Goal: Task Accomplishment & Management: Manage account settings

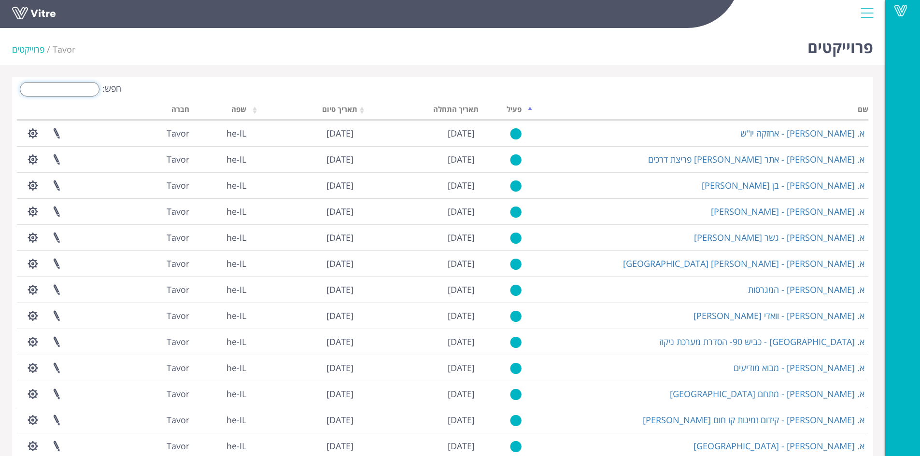
click at [72, 83] on input "חפש:" at bounding box center [60, 89] width 80 height 14
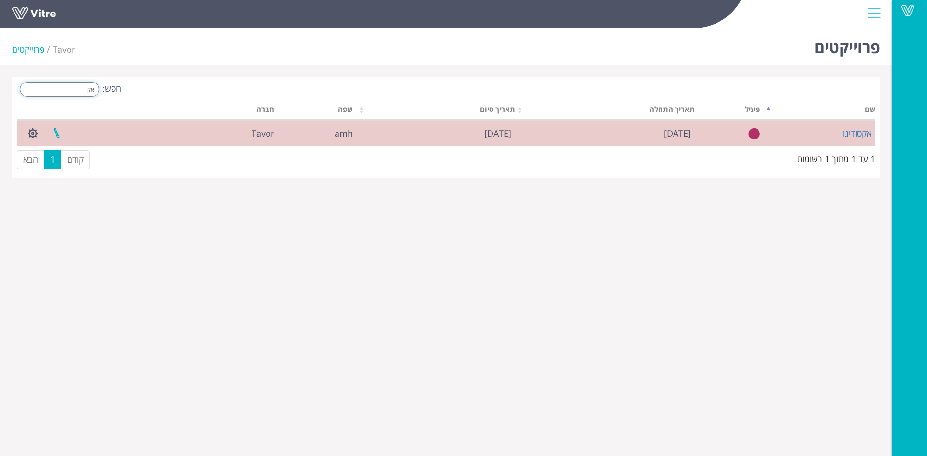
type input "אק"
click at [51, 129] on link at bounding box center [56, 134] width 24 height 26
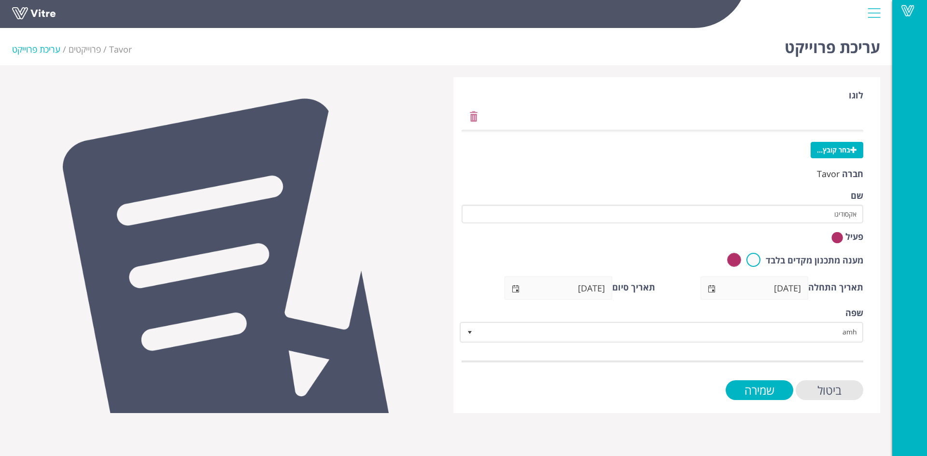
click at [837, 241] on img at bounding box center [837, 238] width 12 height 12
click at [513, 288] on span "select" at bounding box center [516, 289] width 8 height 8
click at [559, 281] on input "[DATE]" at bounding box center [569, 288] width 85 height 22
click at [581, 288] on input "[DATE]" at bounding box center [569, 288] width 85 height 22
click at [518, 287] on span "select" at bounding box center [516, 289] width 8 height 8
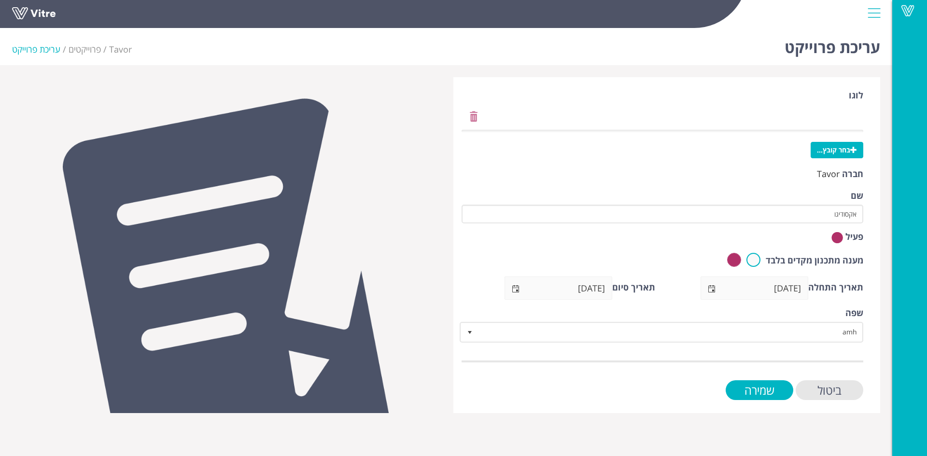
click at [583, 288] on input "[DATE]" at bounding box center [569, 288] width 85 height 22
click at [517, 288] on span "select" at bounding box center [516, 289] width 8 height 8
click at [559, 294] on input "[DATE]" at bounding box center [569, 288] width 85 height 22
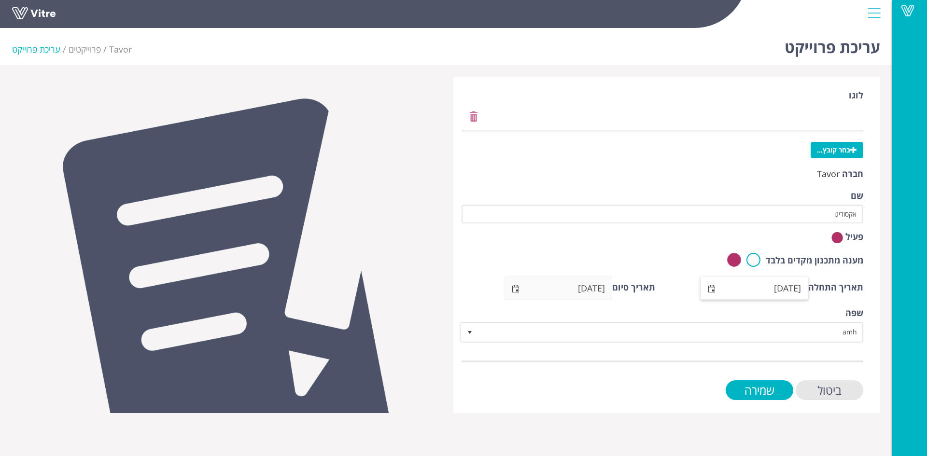
click at [722, 288] on span "select" at bounding box center [712, 288] width 22 height 23
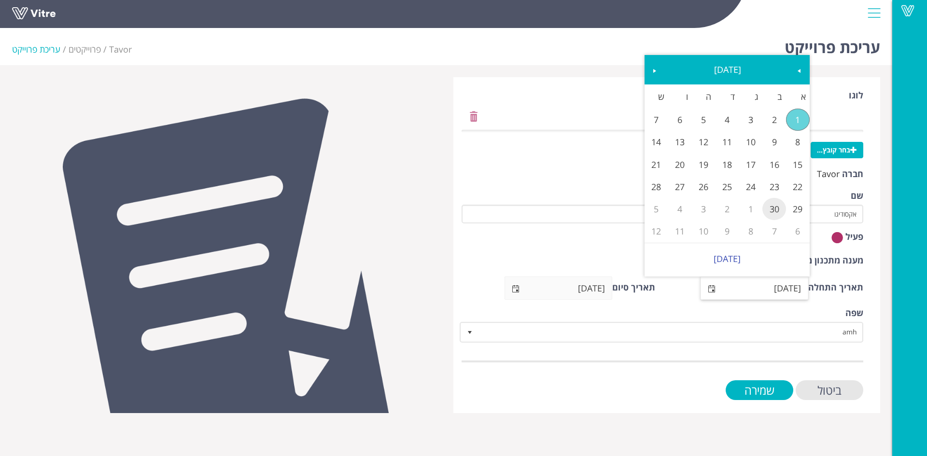
click at [773, 206] on link "30" at bounding box center [774, 209] width 24 height 22
type input "[DATE]"
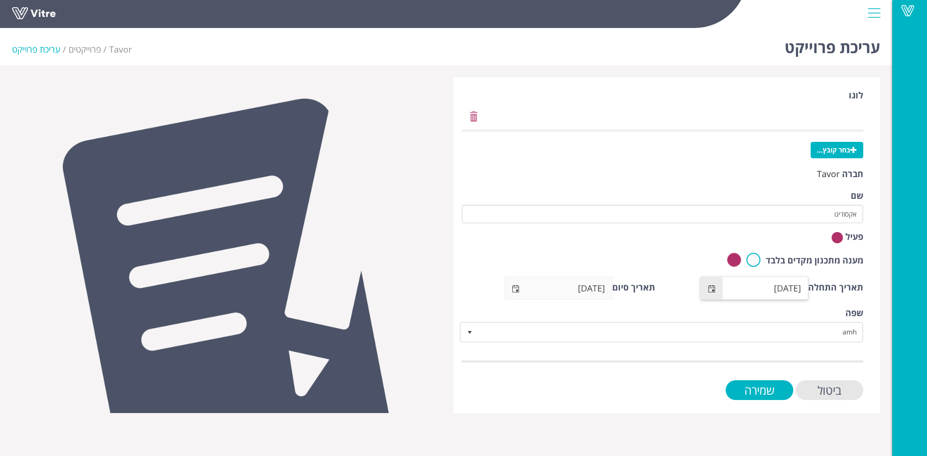
click at [519, 285] on span "select" at bounding box center [516, 289] width 8 height 8
click at [566, 287] on input "[DATE]" at bounding box center [569, 288] width 85 height 22
click at [597, 291] on input "[DATE]" at bounding box center [569, 288] width 85 height 22
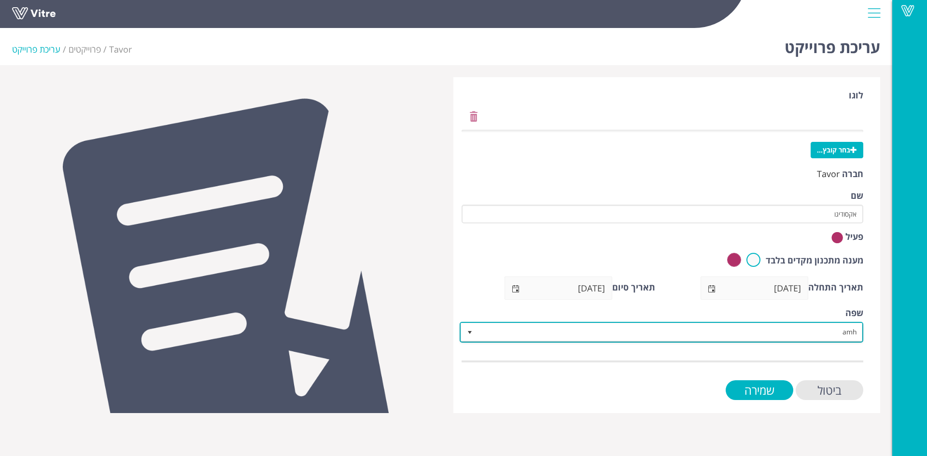
click at [568, 329] on span "amh" at bounding box center [670, 332] width 384 height 17
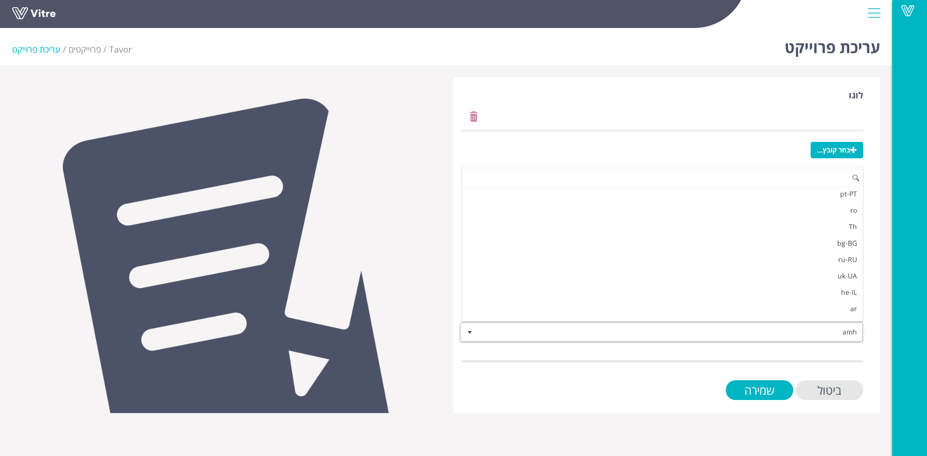
scroll to position [197, 0]
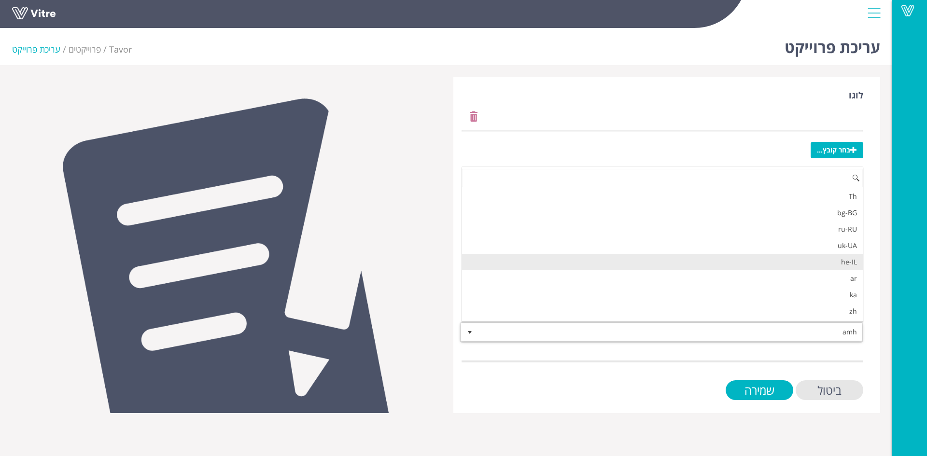
click at [848, 265] on li "he-IL" at bounding box center [662, 262] width 401 height 16
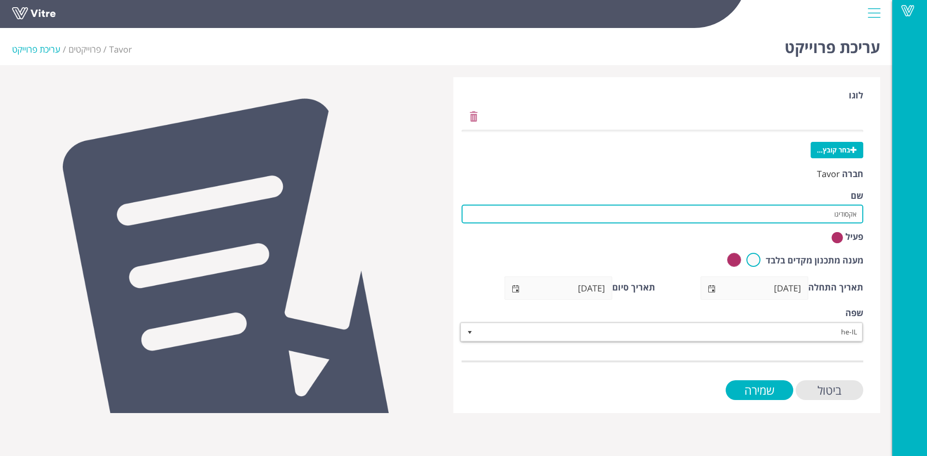
click at [650, 216] on input "אקסודיגו" at bounding box center [663, 214] width 402 height 19
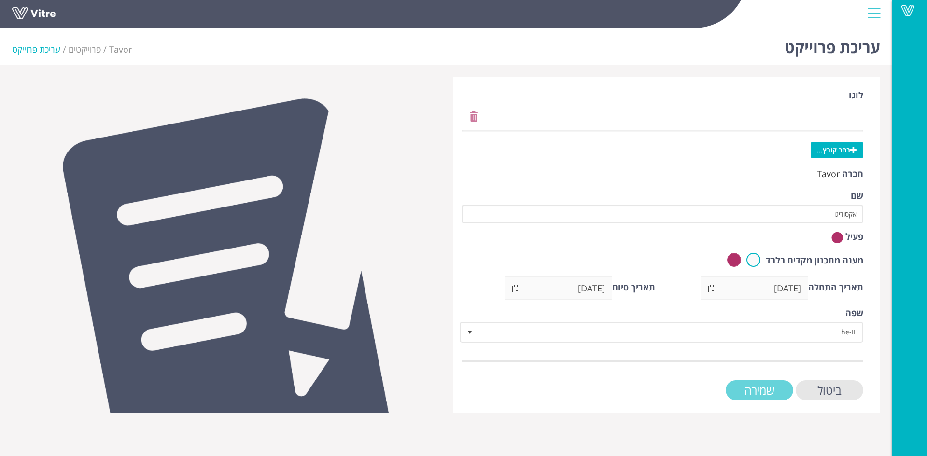
click at [759, 394] on input "שמירה" at bounding box center [760, 390] width 68 height 20
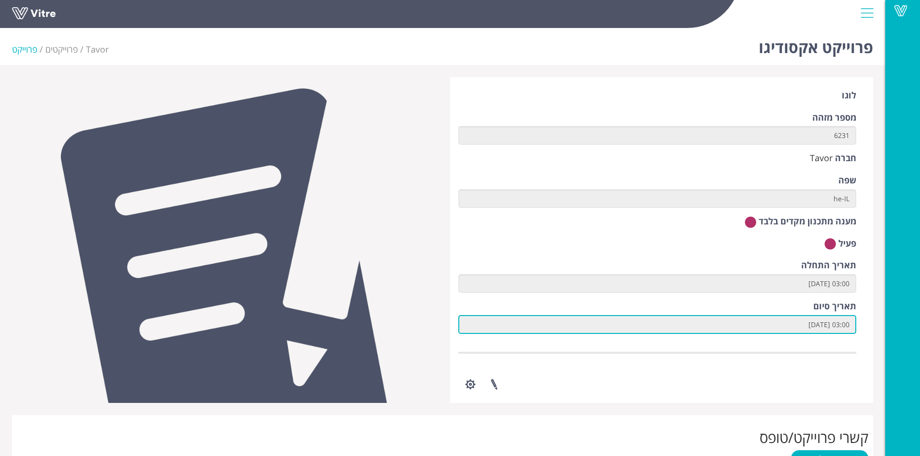
click at [820, 322] on input "03:00 01.09.2025" at bounding box center [657, 324] width 398 height 19
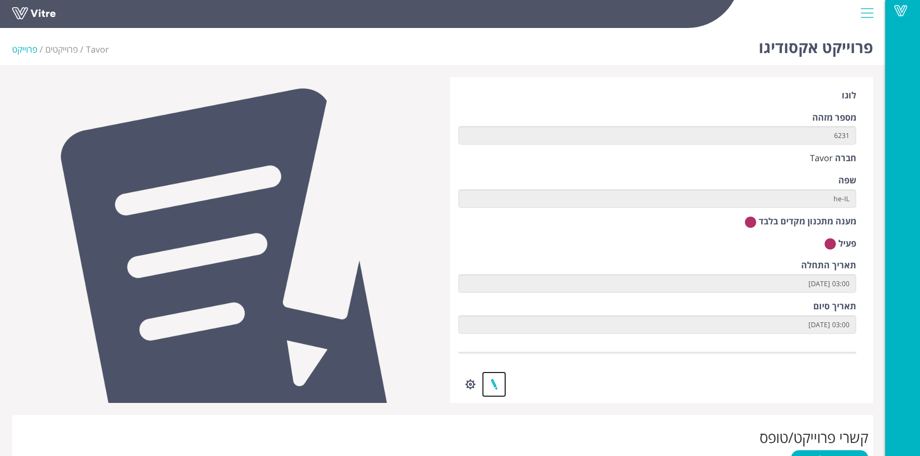
click at [493, 386] on link at bounding box center [494, 385] width 24 height 26
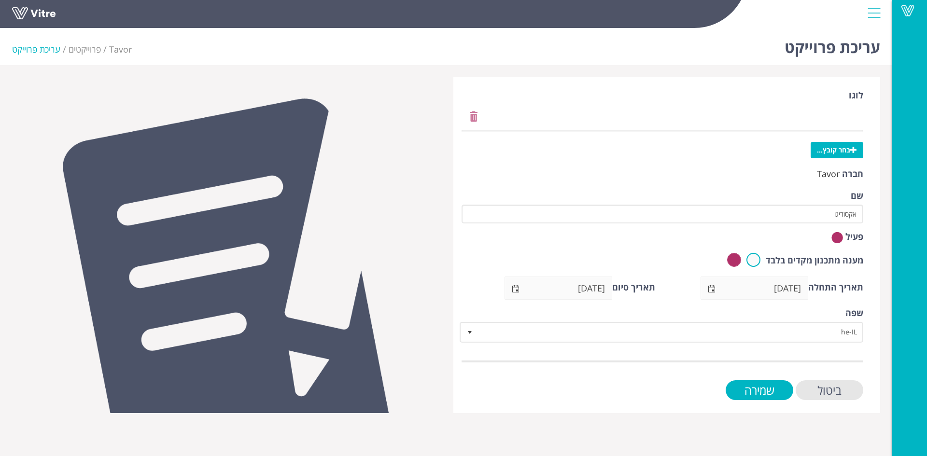
click at [583, 295] on input "[DATE]" at bounding box center [569, 288] width 85 height 22
click at [583, 288] on input "[DATE]" at bounding box center [569, 288] width 85 height 22
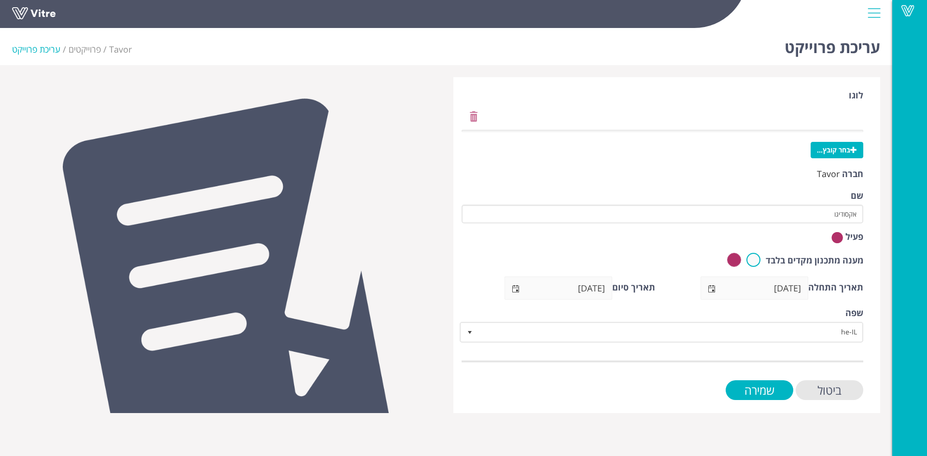
click at [517, 288] on span "select" at bounding box center [516, 289] width 8 height 8
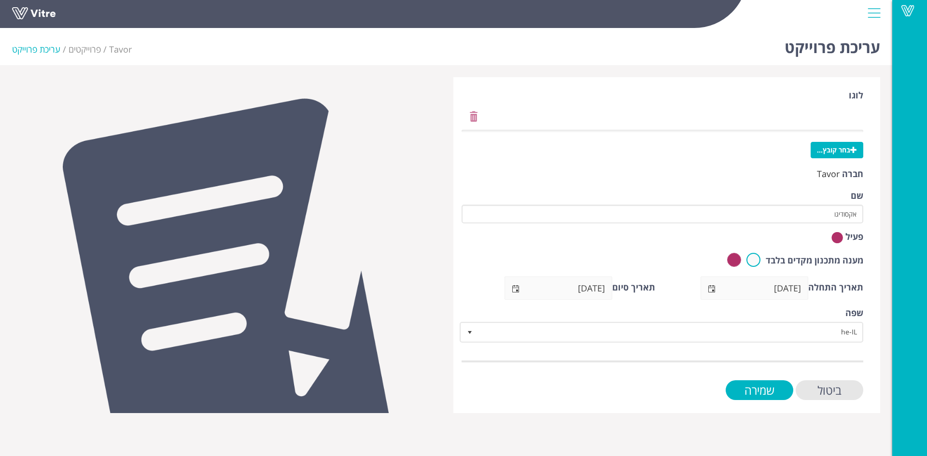
click at [517, 288] on span "select" at bounding box center [516, 289] width 8 height 8
click at [540, 233] on div "פעיל" at bounding box center [663, 238] width 402 height 15
